Goal: Check status: Check status

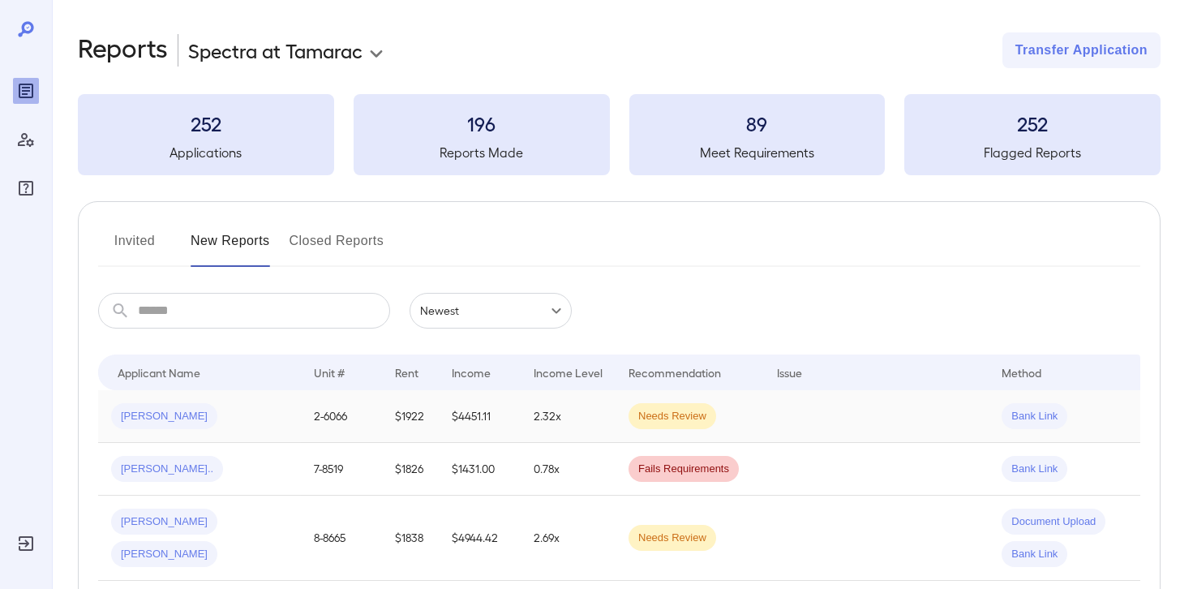
click at [604, 417] on td "2.32x" at bounding box center [568, 416] width 95 height 53
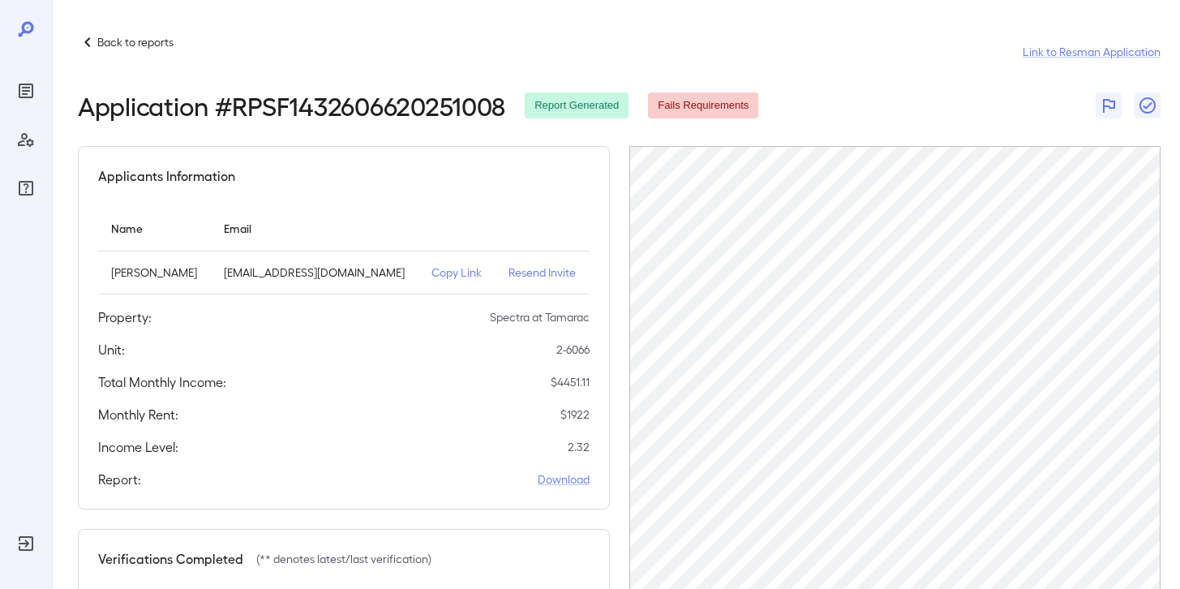
click at [139, 49] on p "Back to reports" at bounding box center [135, 42] width 76 height 16
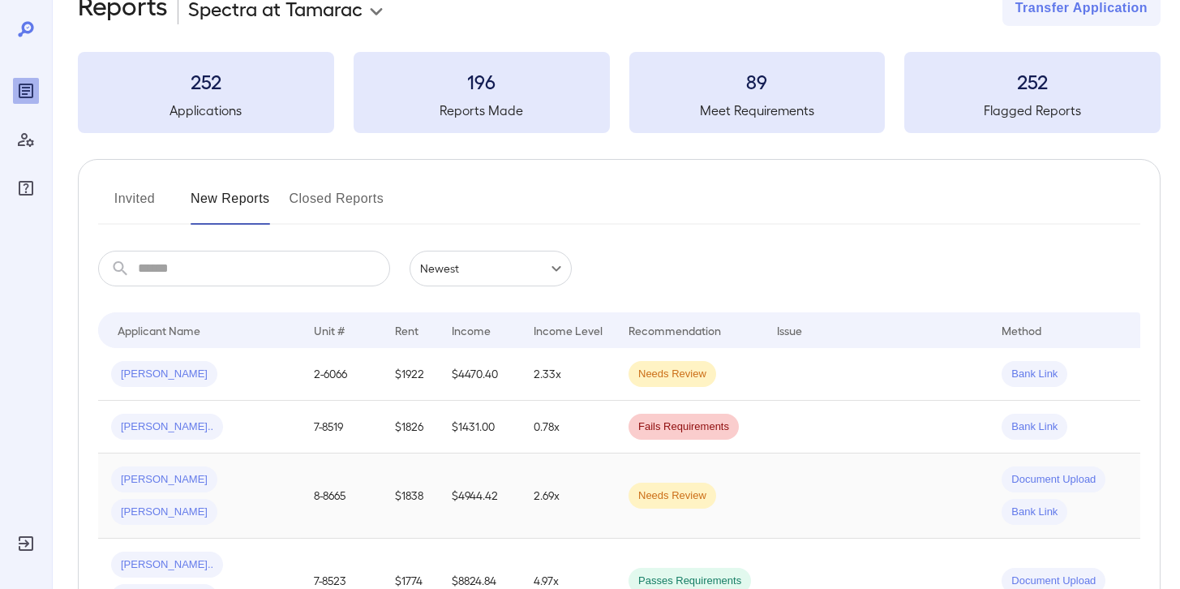
scroll to position [79, 0]
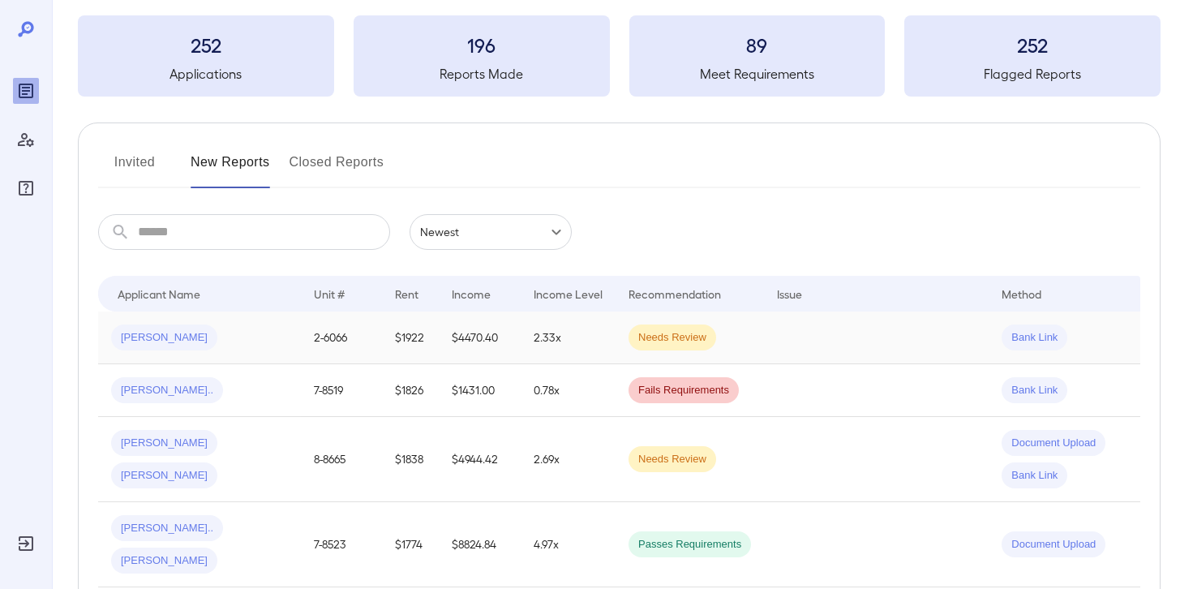
click at [231, 346] on div "[PERSON_NAME]" at bounding box center [199, 337] width 177 height 26
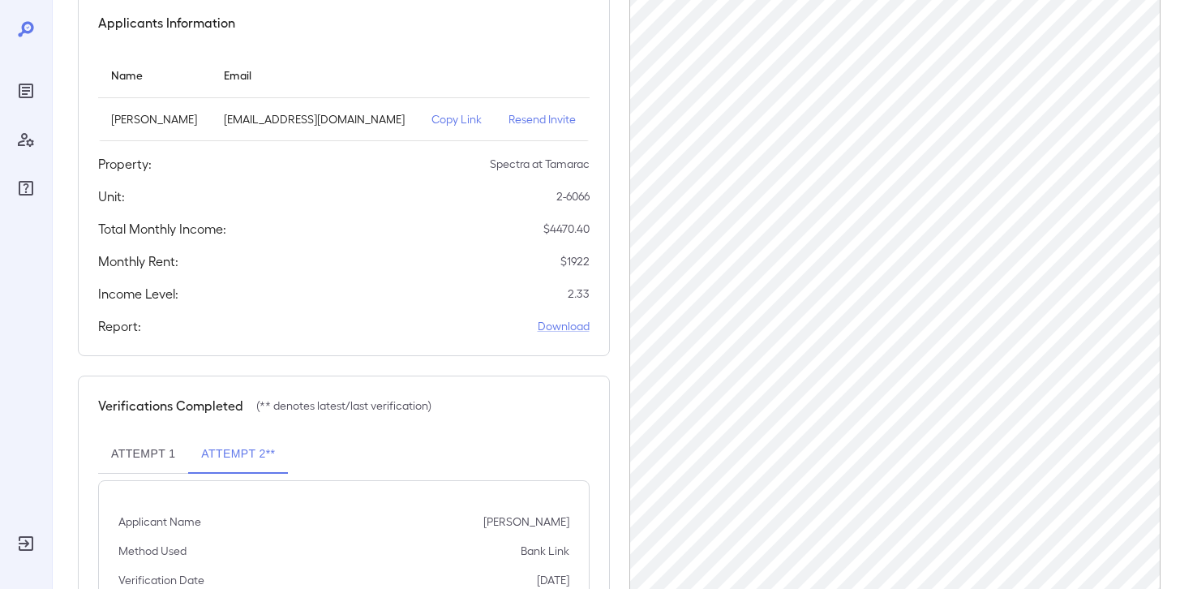
scroll to position [242, 0]
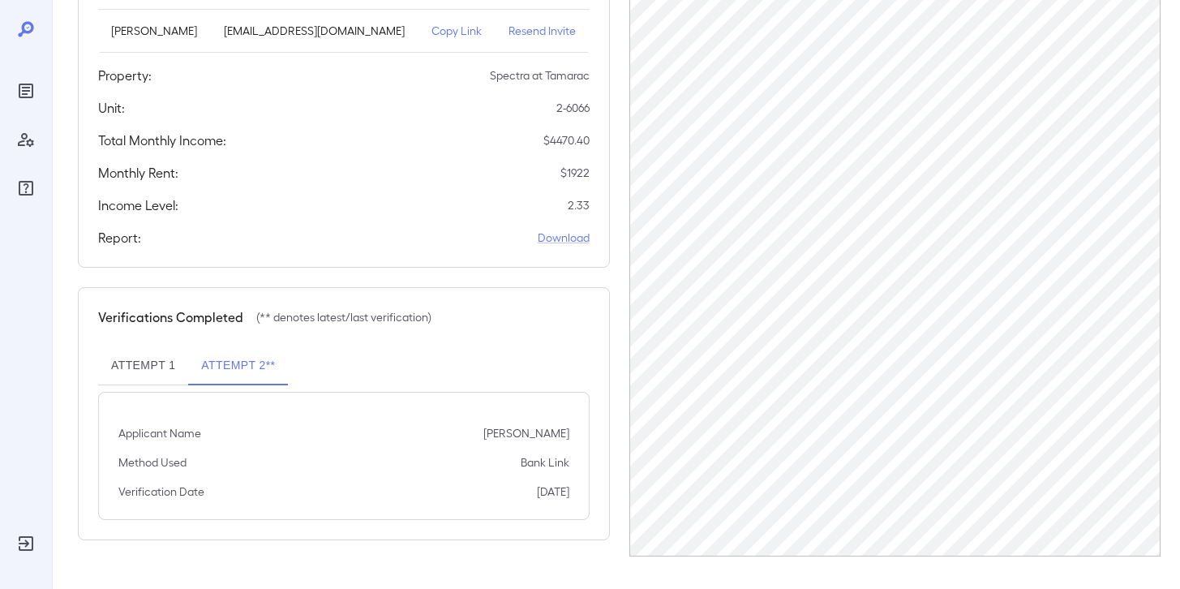
click at [127, 385] on button "Attempt 1" at bounding box center [143, 365] width 90 height 39
click at [205, 383] on button "Attempt 2**" at bounding box center [238, 365] width 100 height 39
